Goal: Task Accomplishment & Management: Use online tool/utility

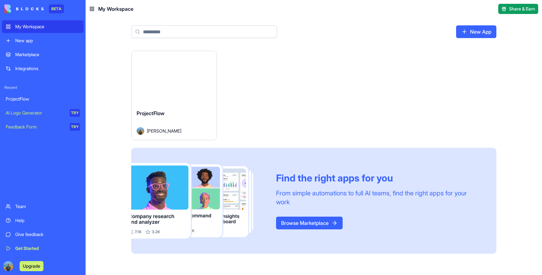
click at [24, 97] on div "ProjectFlow" at bounding box center [43, 99] width 74 height 6
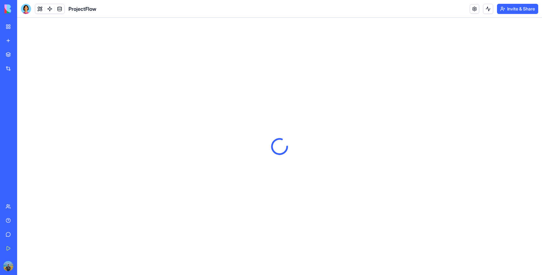
click at [34, 7] on img at bounding box center [23, 8] width 39 height 9
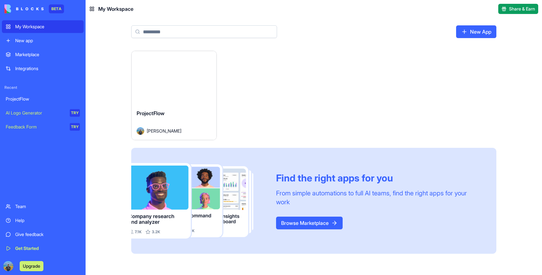
click at [34, 23] on link "My Workspace" at bounding box center [43, 26] width 82 height 13
click at [491, 36] on link "New App" at bounding box center [476, 31] width 40 height 13
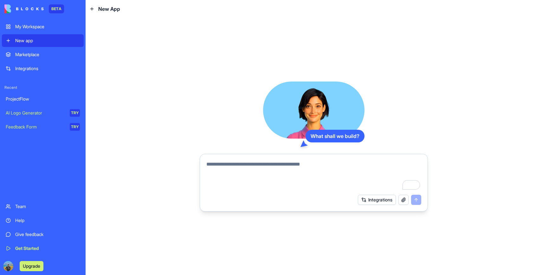
click at [27, 101] on div "ProjectFlow" at bounding box center [43, 99] width 74 height 6
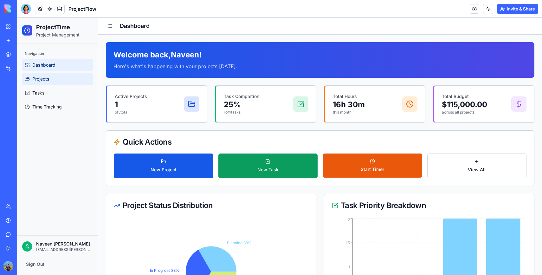
click at [70, 84] on link "Projects" at bounding box center [57, 79] width 71 height 13
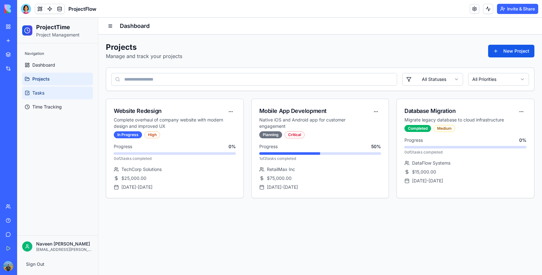
click at [67, 92] on link "Tasks" at bounding box center [57, 92] width 71 height 13
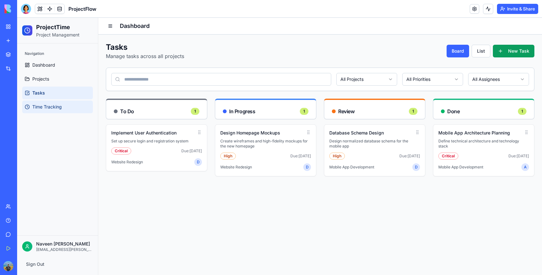
click at [64, 105] on link "Time Tracking" at bounding box center [57, 106] width 71 height 13
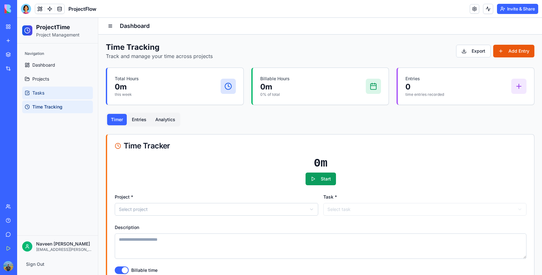
click at [61, 94] on link "Tasks" at bounding box center [57, 92] width 71 height 13
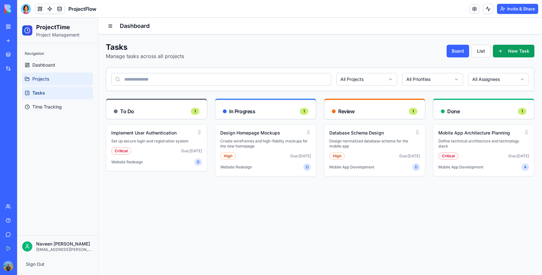
click at [50, 73] on link "Projects" at bounding box center [57, 79] width 71 height 13
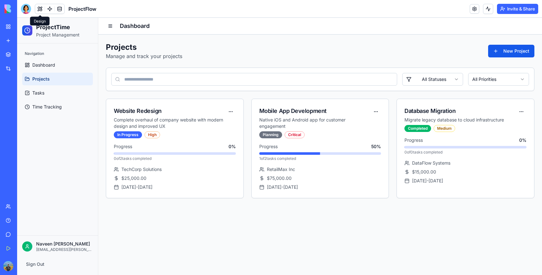
click at [39, 7] on button at bounding box center [40, 9] width 10 height 10
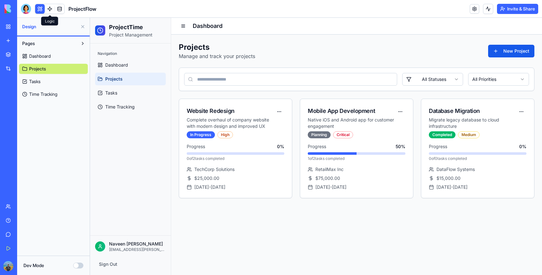
click at [52, 9] on link at bounding box center [50, 9] width 10 height 10
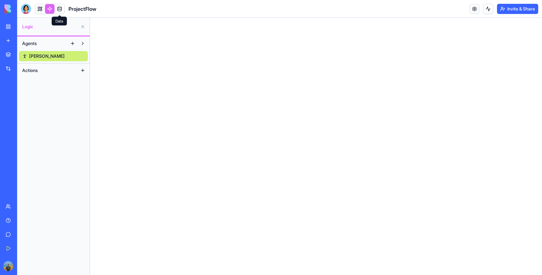
click at [59, 11] on link at bounding box center [60, 9] width 10 height 10
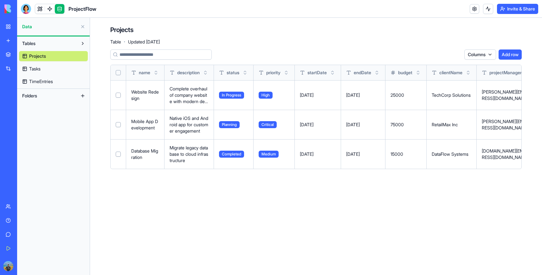
click at [48, 76] on div "Projects Tasks TimeEntries" at bounding box center [53, 67] width 69 height 38
click at [48, 68] on link "Tasks" at bounding box center [53, 69] width 69 height 10
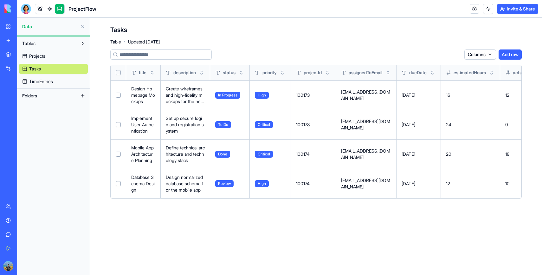
click at [49, 80] on span "TimeEntries" at bounding box center [41, 81] width 24 height 6
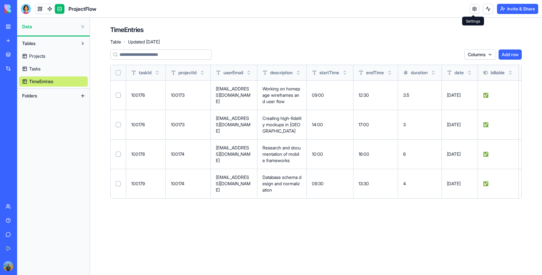
click at [475, 9] on link at bounding box center [475, 9] width 10 height 10
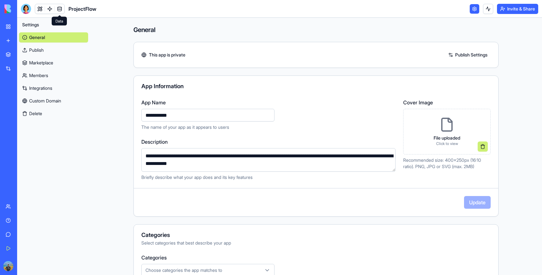
click at [47, 10] on link at bounding box center [50, 9] width 10 height 10
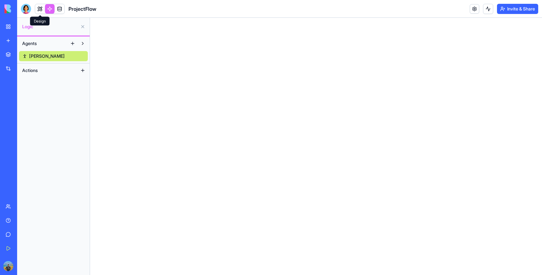
click at [38, 7] on link at bounding box center [40, 9] width 10 height 10
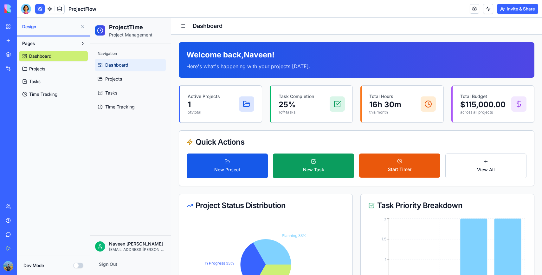
click at [77, 265] on button "Dev Mode" at bounding box center [78, 265] width 10 height 6
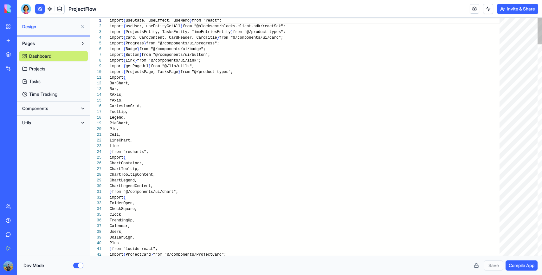
scroll to position [46, 0]
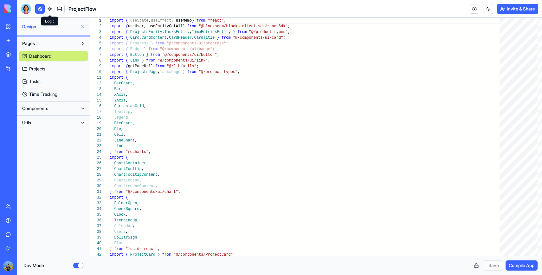
click at [51, 10] on link at bounding box center [50, 9] width 10 height 10
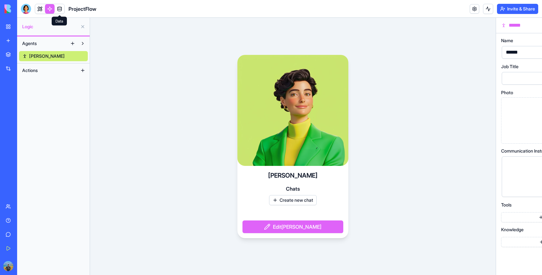
click at [61, 10] on link at bounding box center [60, 9] width 10 height 10
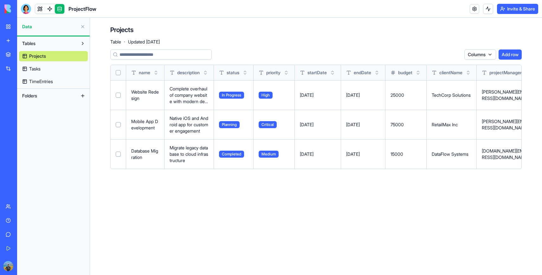
click at [41, 56] on span "Projects" at bounding box center [37, 56] width 17 height 6
click at [50, 70] on link "Tasks" at bounding box center [53, 69] width 69 height 10
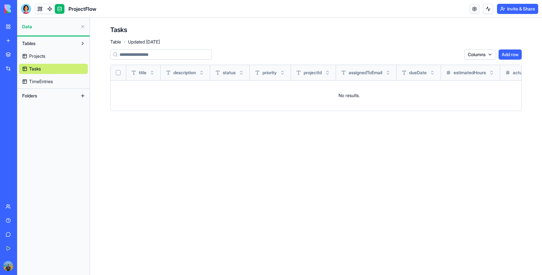
click at [53, 84] on span "TimeEntries" at bounding box center [41, 81] width 24 height 6
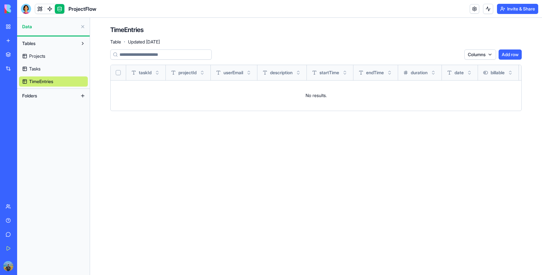
click at [46, 98] on button "Folders" at bounding box center [48, 96] width 59 height 10
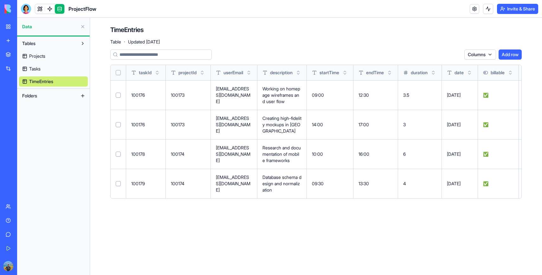
click at [52, 42] on button "Tables" at bounding box center [48, 43] width 59 height 10
click at [157, 74] on button "Toggle sort" at bounding box center [157, 72] width 6 height 6
click at [27, 117] on link "AI Logo Generator TRY" at bounding box center [14, 112] width 25 height 13
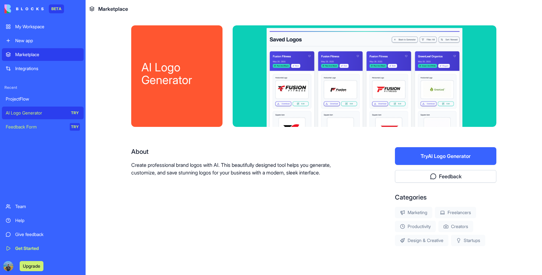
click at [18, 97] on div "ProjectFlow" at bounding box center [43, 99] width 74 height 6
